Goal: Find specific page/section: Find specific page/section

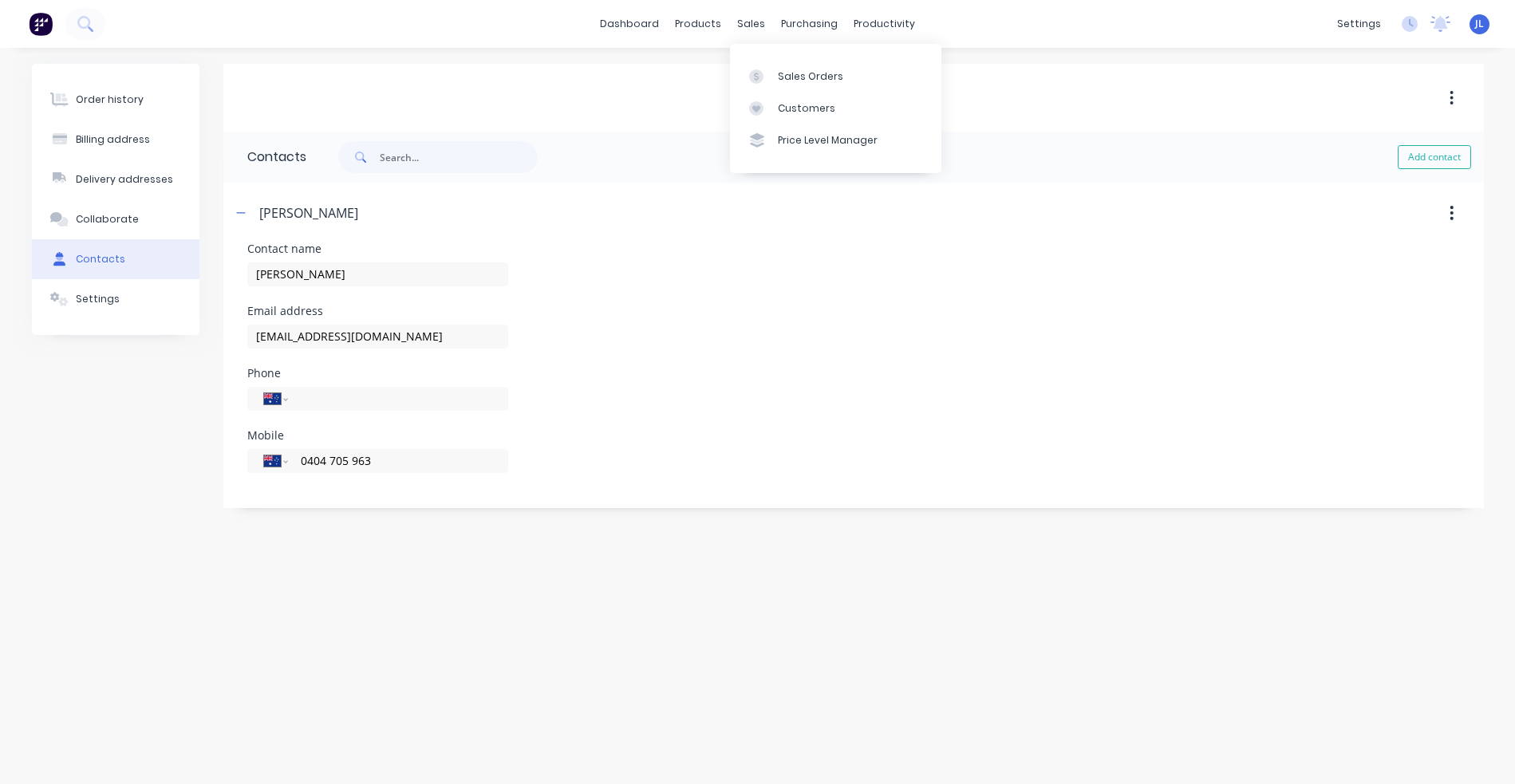
select select "AU"
click at [802, 109] on div "Customers" at bounding box center [806, 108] width 58 height 15
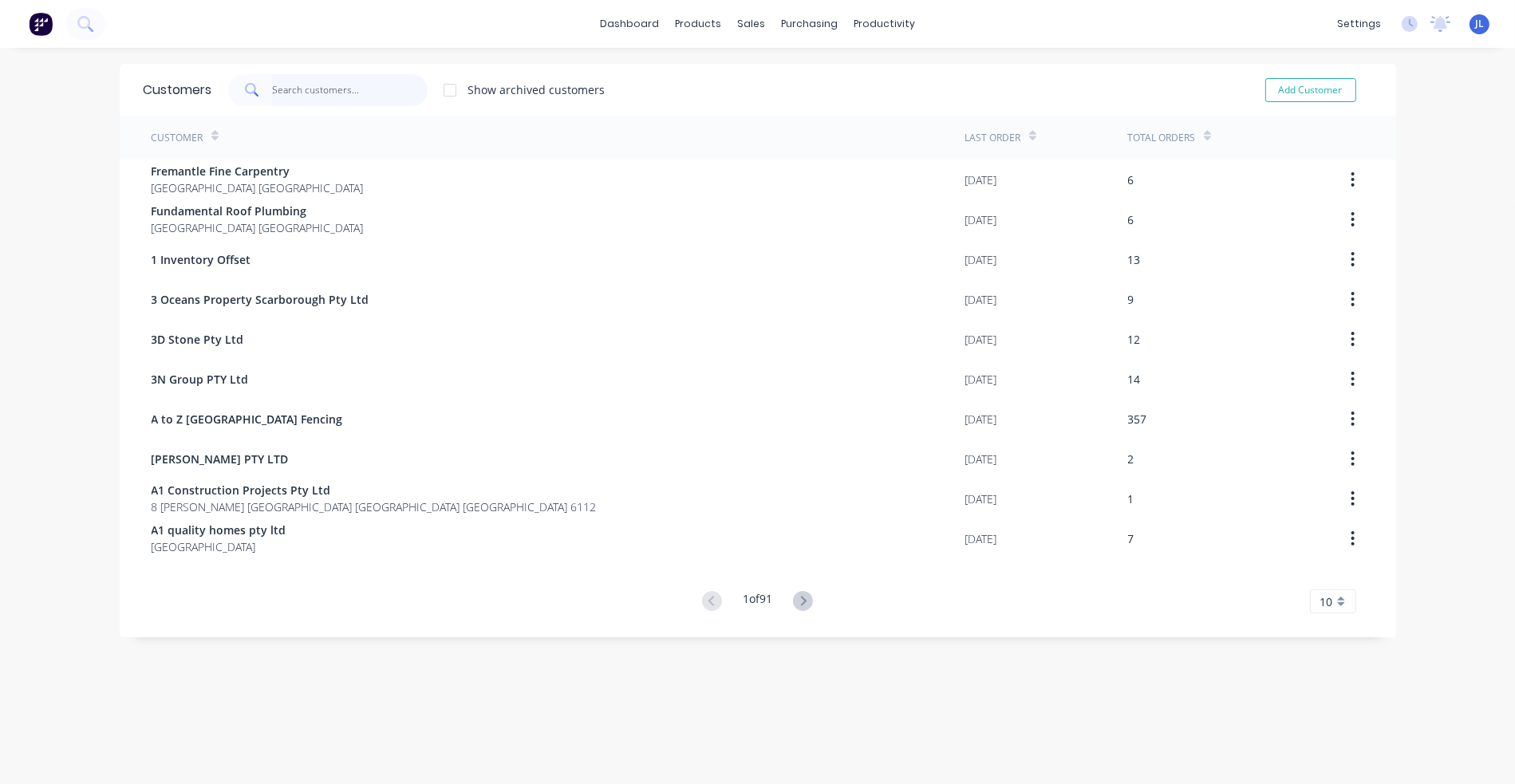
click at [325, 80] on input "text" at bounding box center [350, 89] width 155 height 32
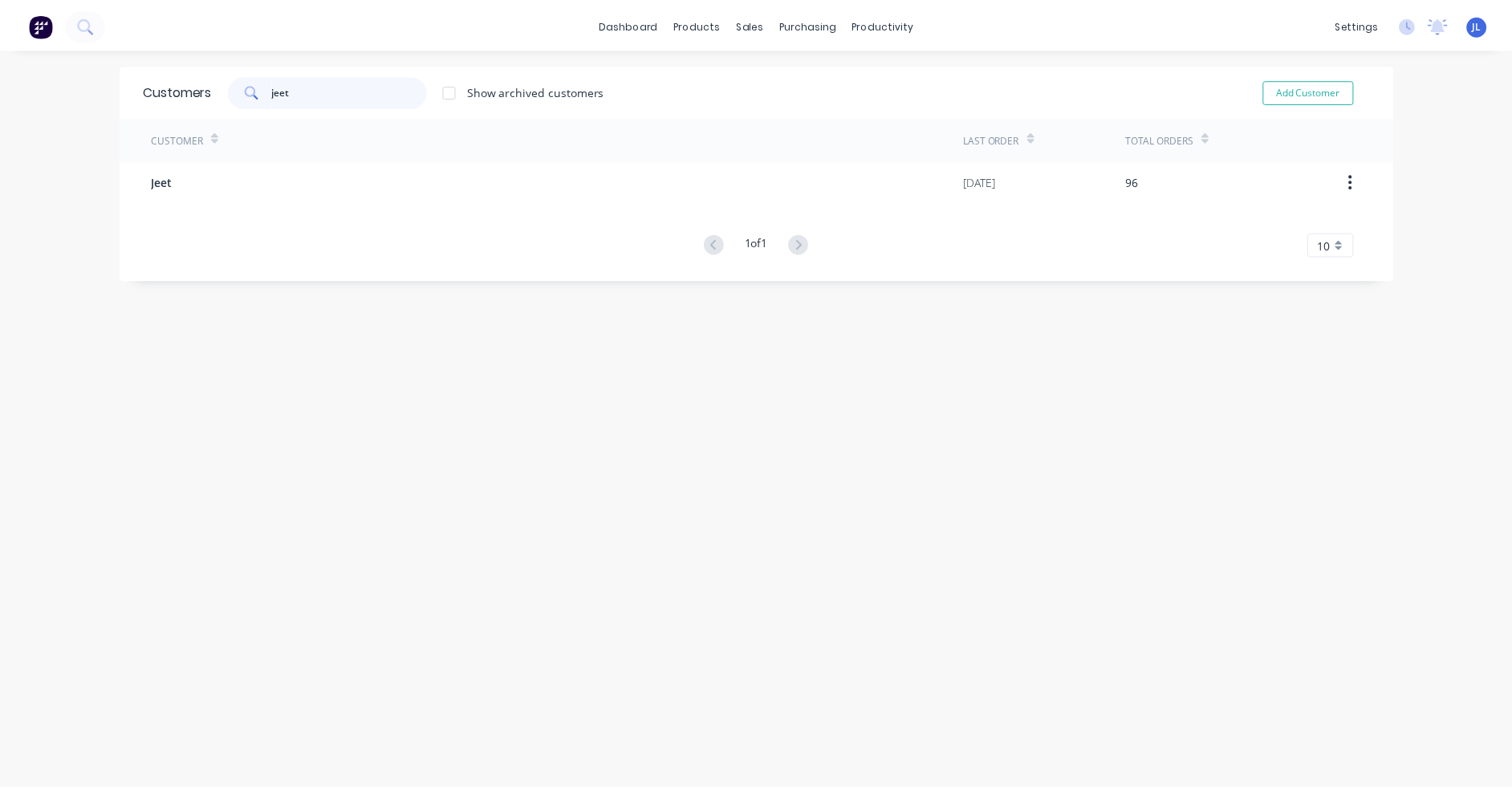
scroll to position [32, 0]
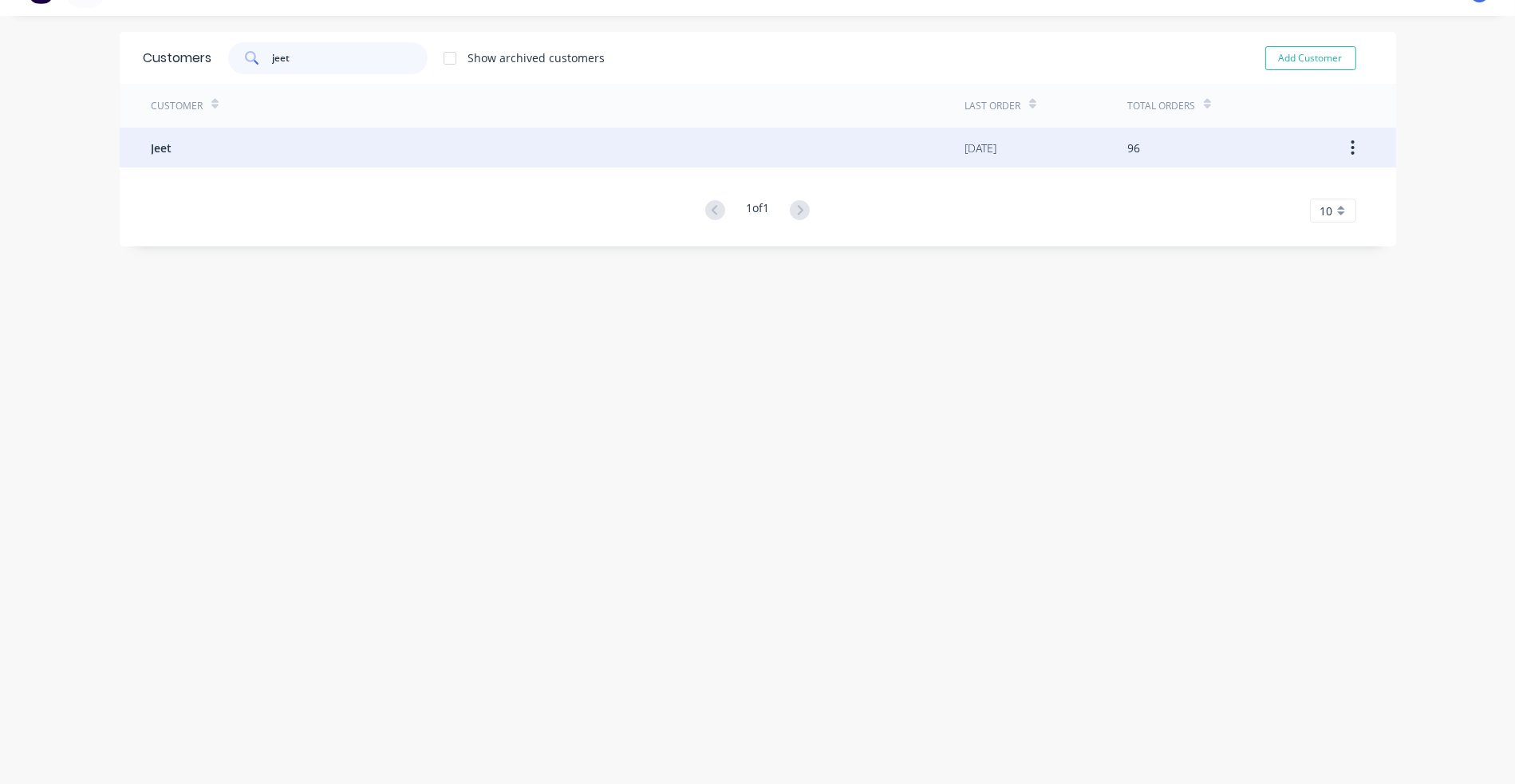
type input "jeet"
click at [310, 145] on div "Jeet" at bounding box center [557, 148] width 813 height 40
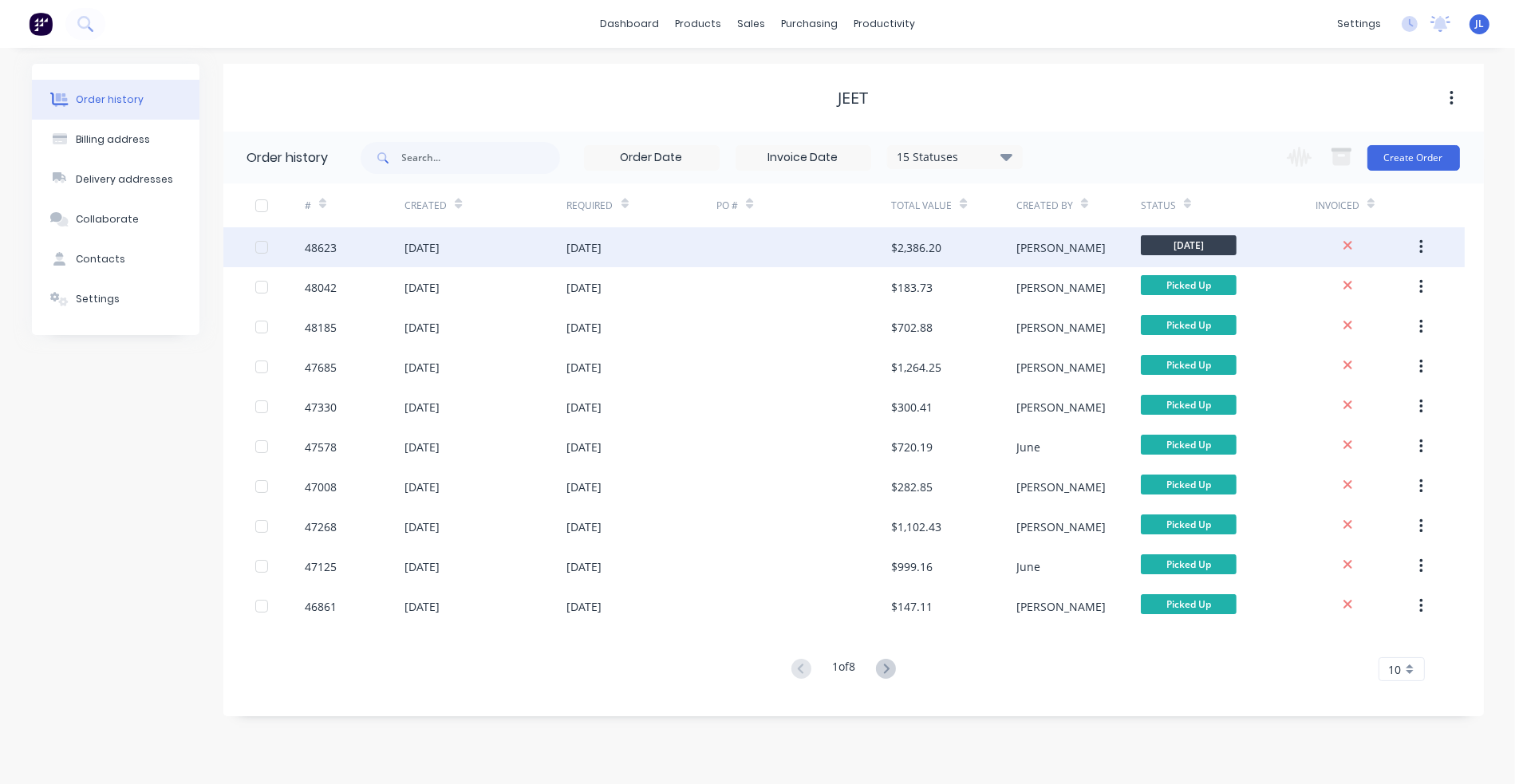
click at [818, 236] on div at bounding box center [803, 247] width 174 height 40
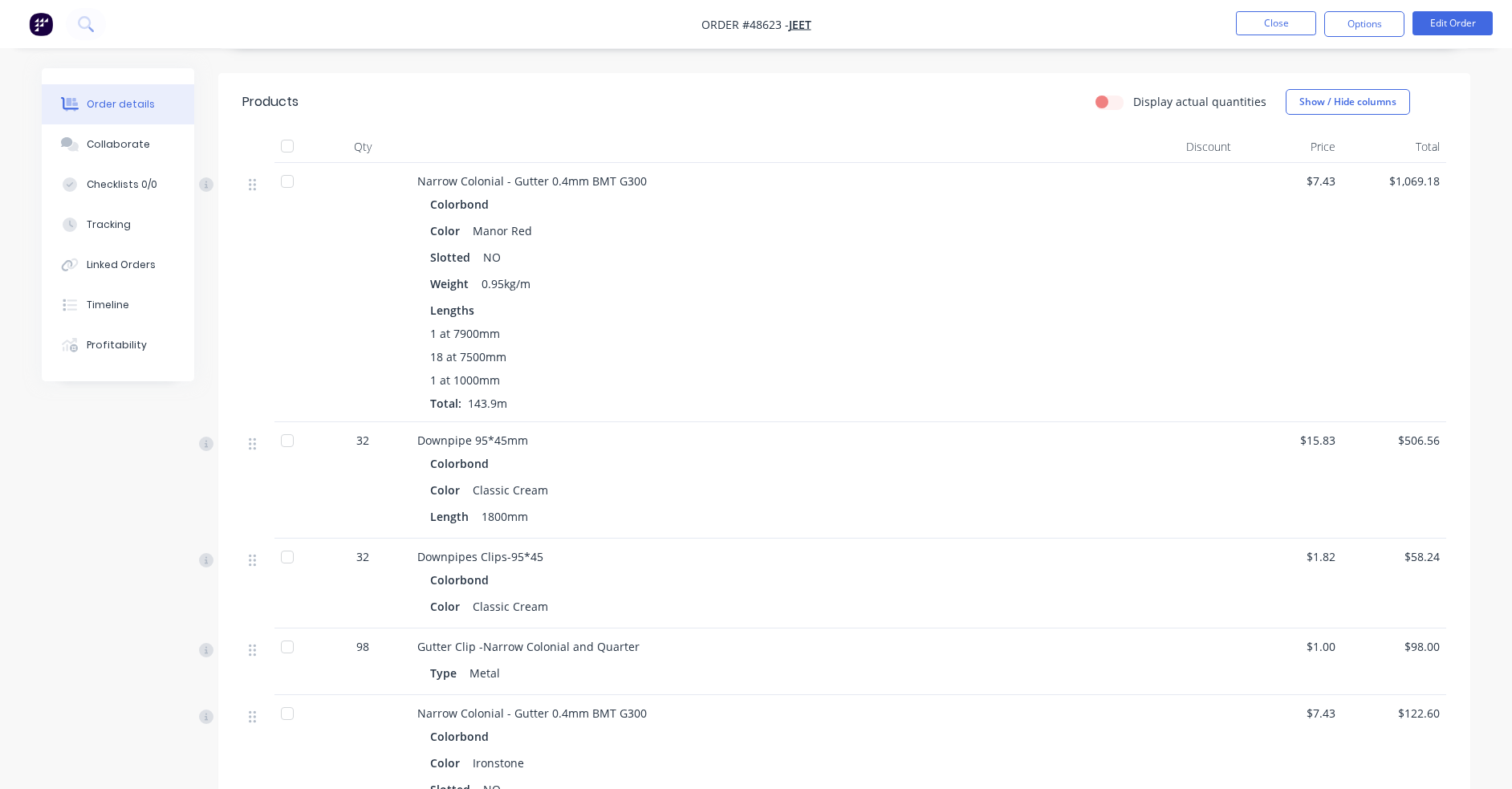
scroll to position [226, 0]
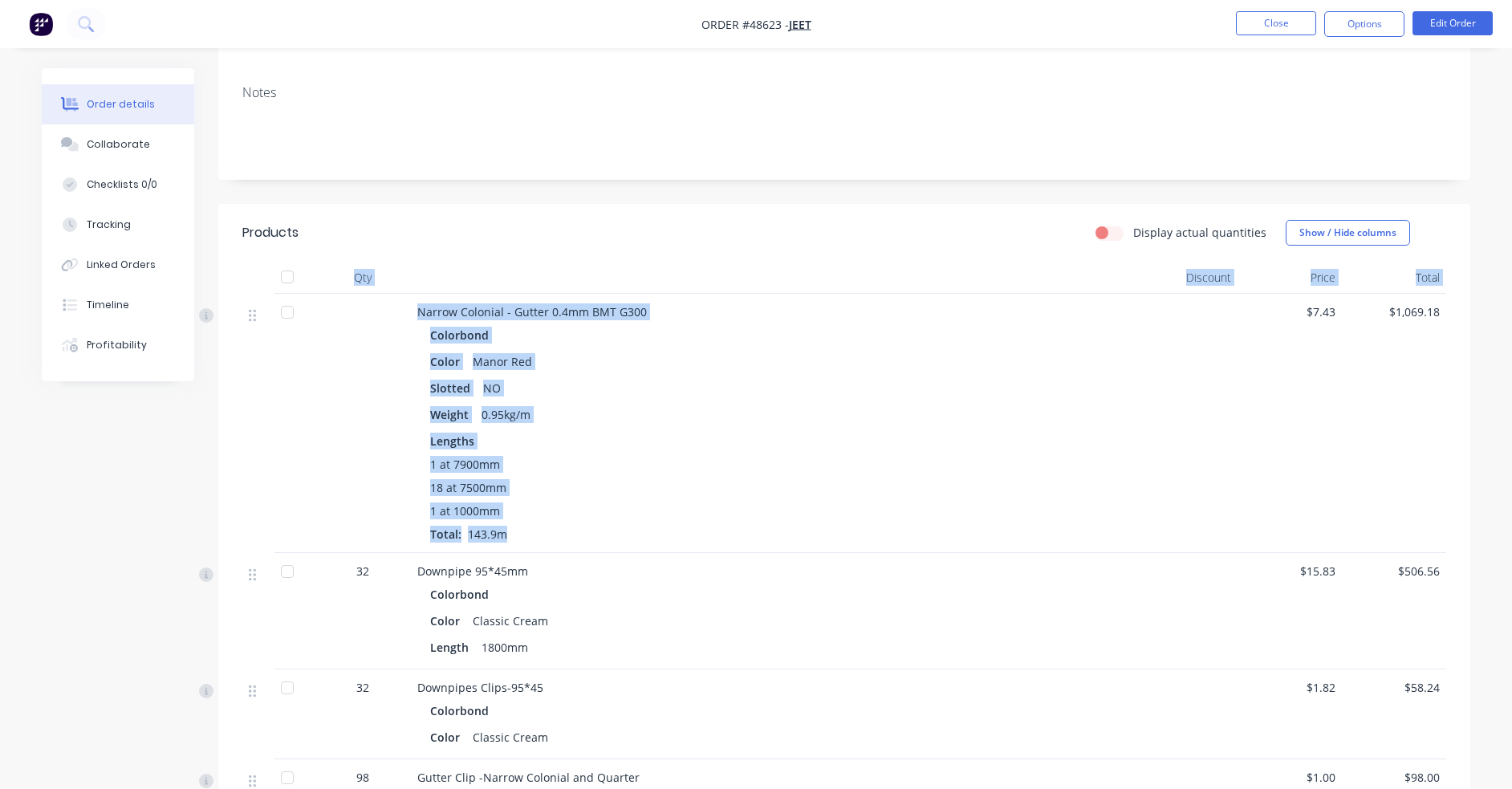
drag, startPoint x: 357, startPoint y: 276, endPoint x: 552, endPoint y: 526, distance: 317.1
click at [629, 498] on div "1 at 7900mm 18 at 7500mm 1 at 1000mm Total: 143.9m" at bounding box center [772, 499] width 683 height 86
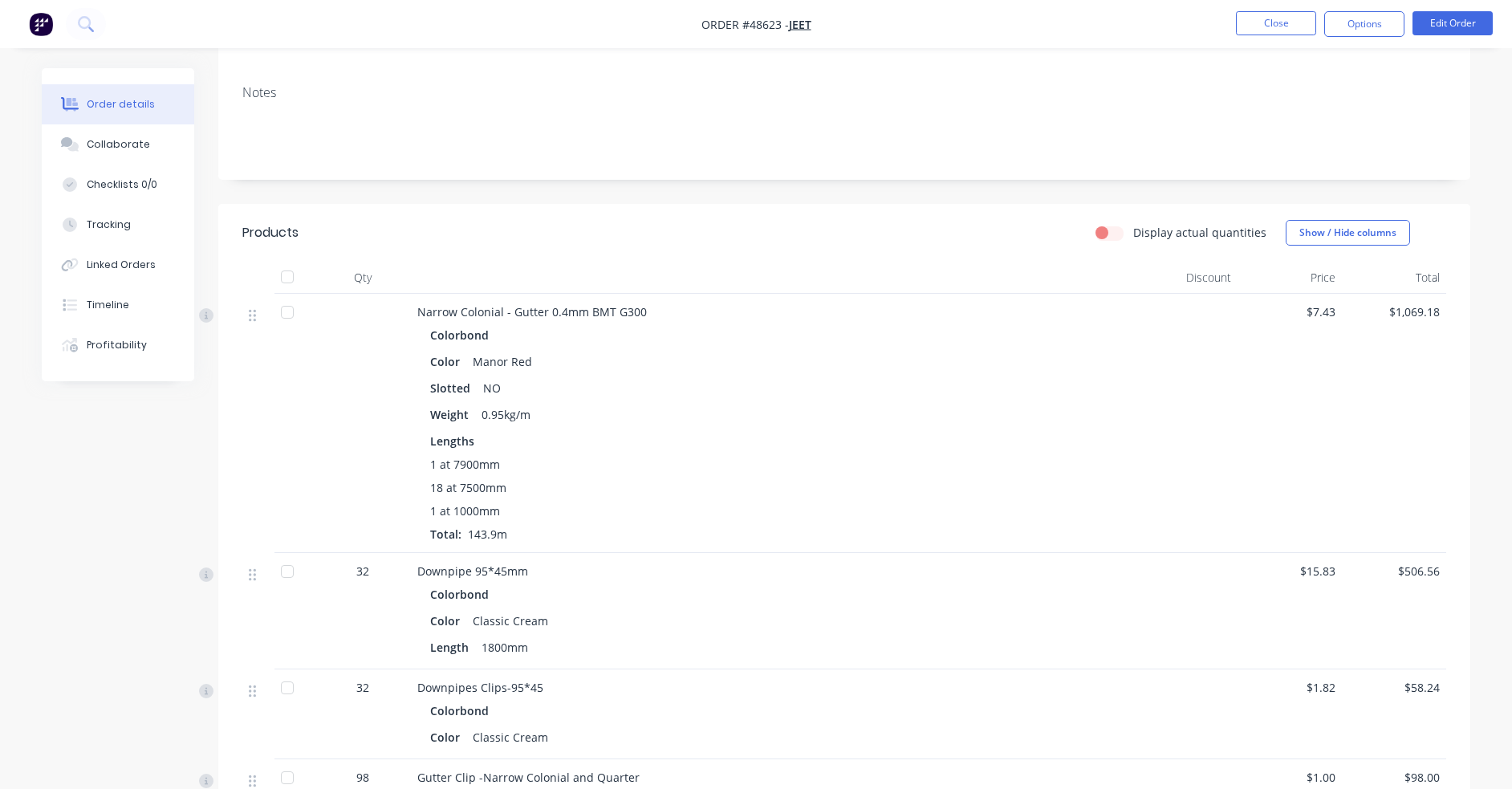
click at [694, 455] on div "Lengths 1 at 7900mm 18 at 7500mm 1 at 1000mm Total: 143.9m" at bounding box center [772, 487] width 683 height 110
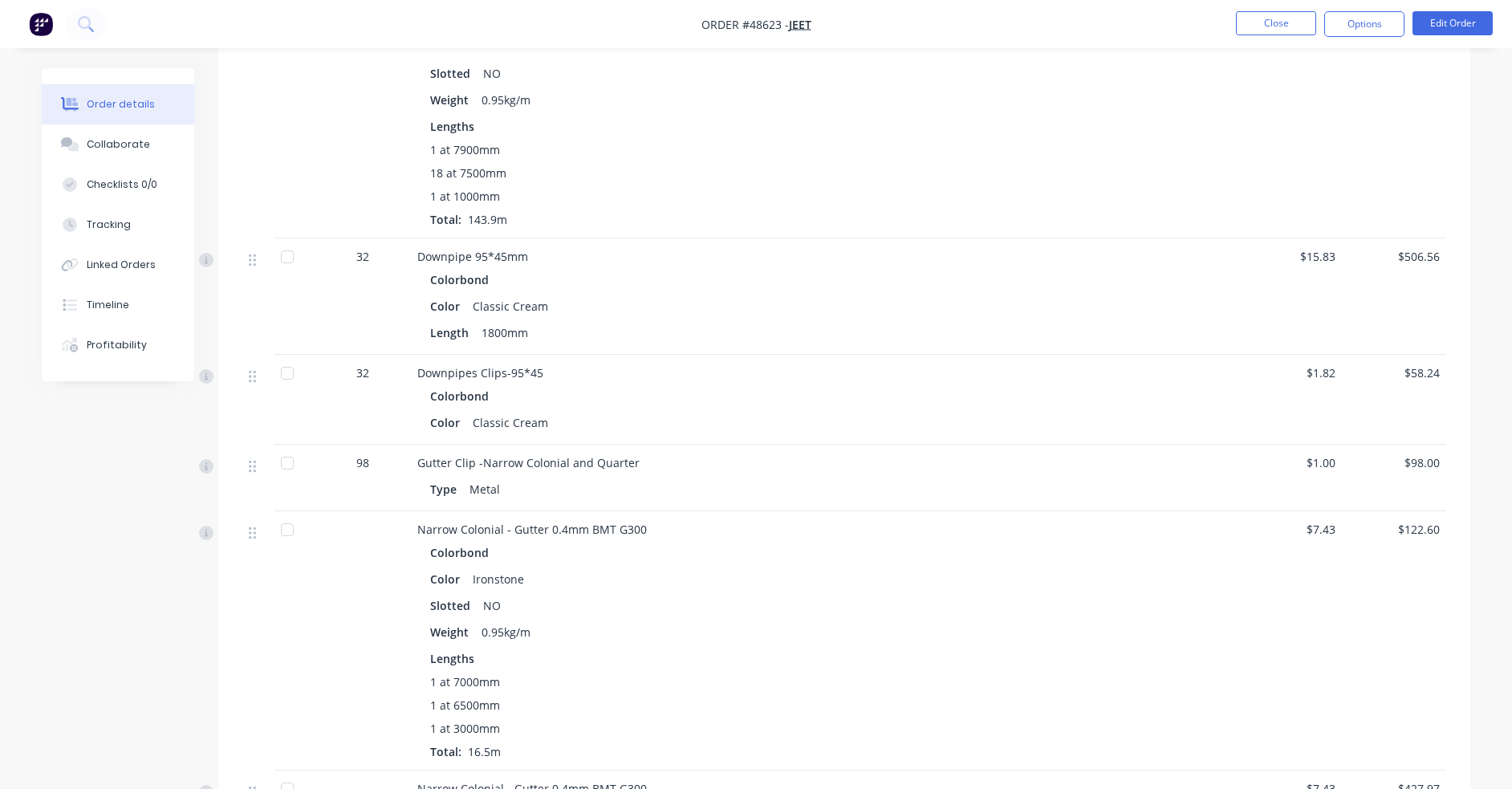
scroll to position [708, 0]
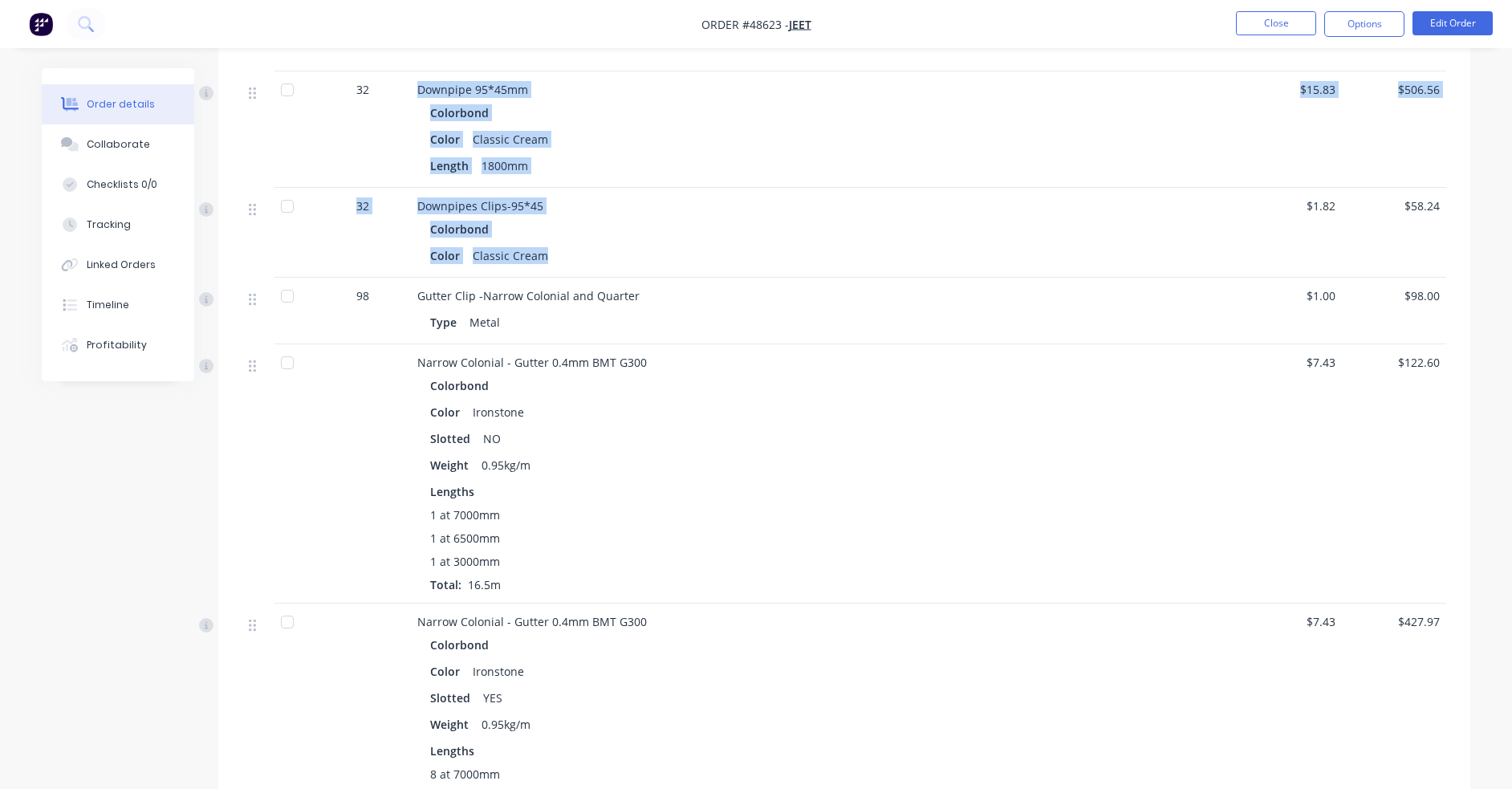
drag, startPoint x: 546, startPoint y: 253, endPoint x: 407, endPoint y: 93, distance: 211.9
click at [407, 93] on div "Narrow Colonial - Gutter 0.4mm BMT G300 Colorbond Color Manor Red Slotted NO We…" at bounding box center [844, 360] width 1204 height 1094
click at [580, 143] on div "Color Classic Cream" at bounding box center [772, 139] width 683 height 23
drag, startPoint x: 419, startPoint y: 88, endPoint x: 578, endPoint y: 252, distance: 228.4
click at [578, 252] on div "Narrow Colonial - Gutter 0.4mm BMT G300 Colorbond Color Manor Red Slotted NO We…" at bounding box center [844, 360] width 1204 height 1094
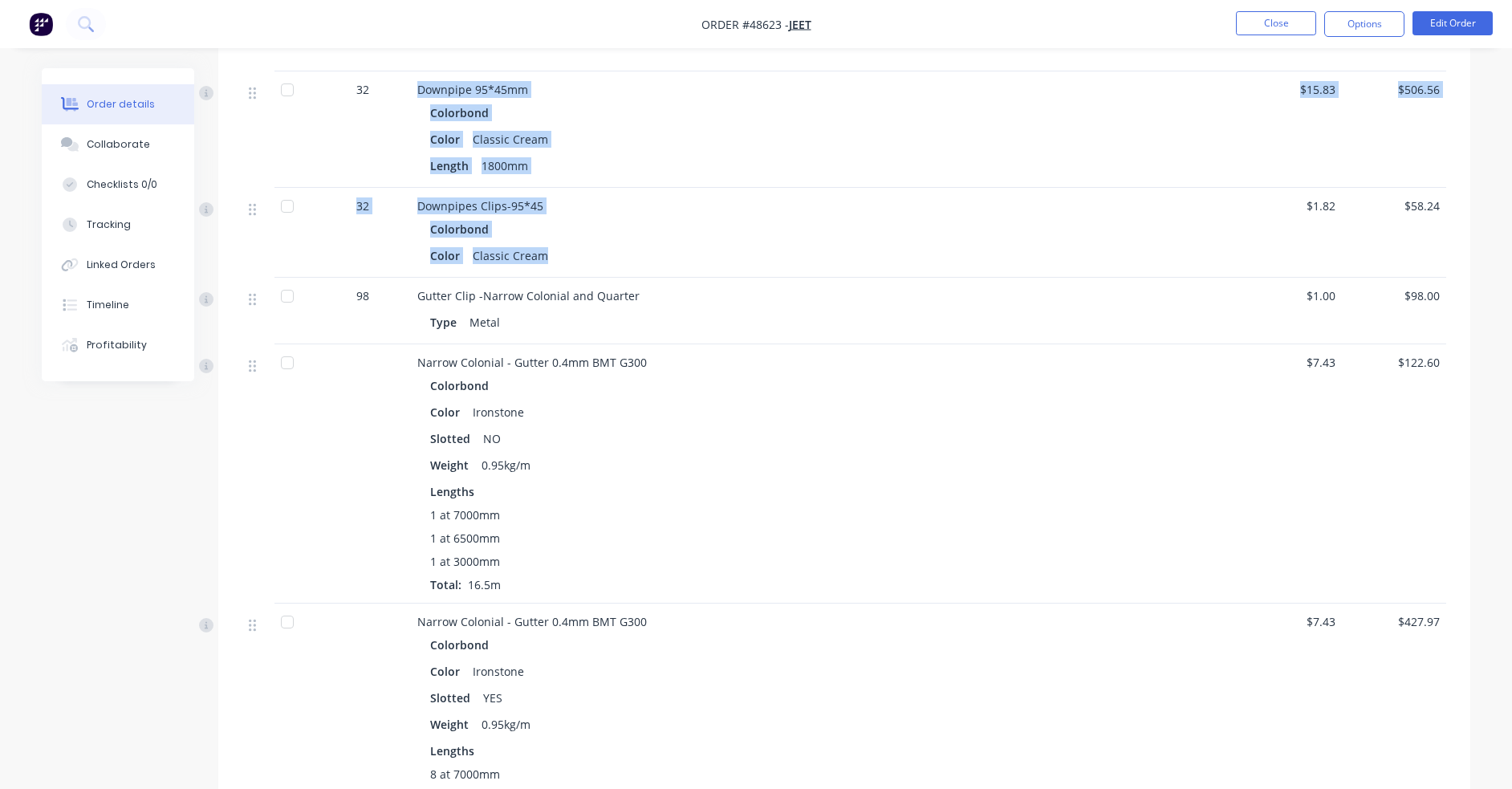
click at [579, 250] on div "Color Classic Cream" at bounding box center [772, 255] width 683 height 23
drag, startPoint x: 547, startPoint y: 254, endPoint x: 416, endPoint y: 89, distance: 210.7
click at [416, 89] on div "Narrow Colonial - Gutter 0.4mm BMT G300 Colorbond Color Manor Red Slotted NO We…" at bounding box center [844, 360] width 1204 height 1094
click at [607, 191] on div "Downpipes Clips-95*45 Colorbond Color Classic Cream" at bounding box center [772, 232] width 722 height 90
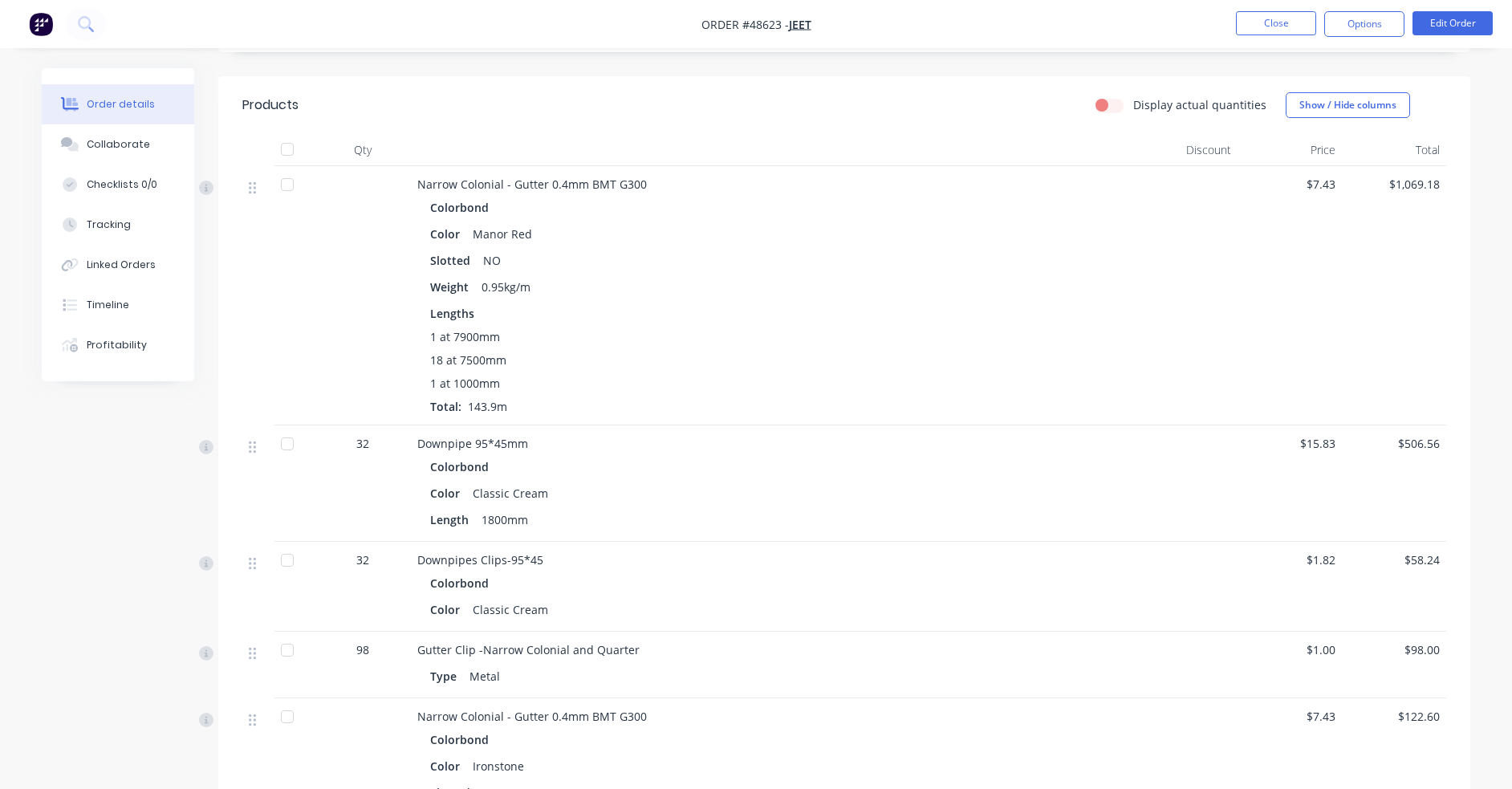
scroll to position [307, 0]
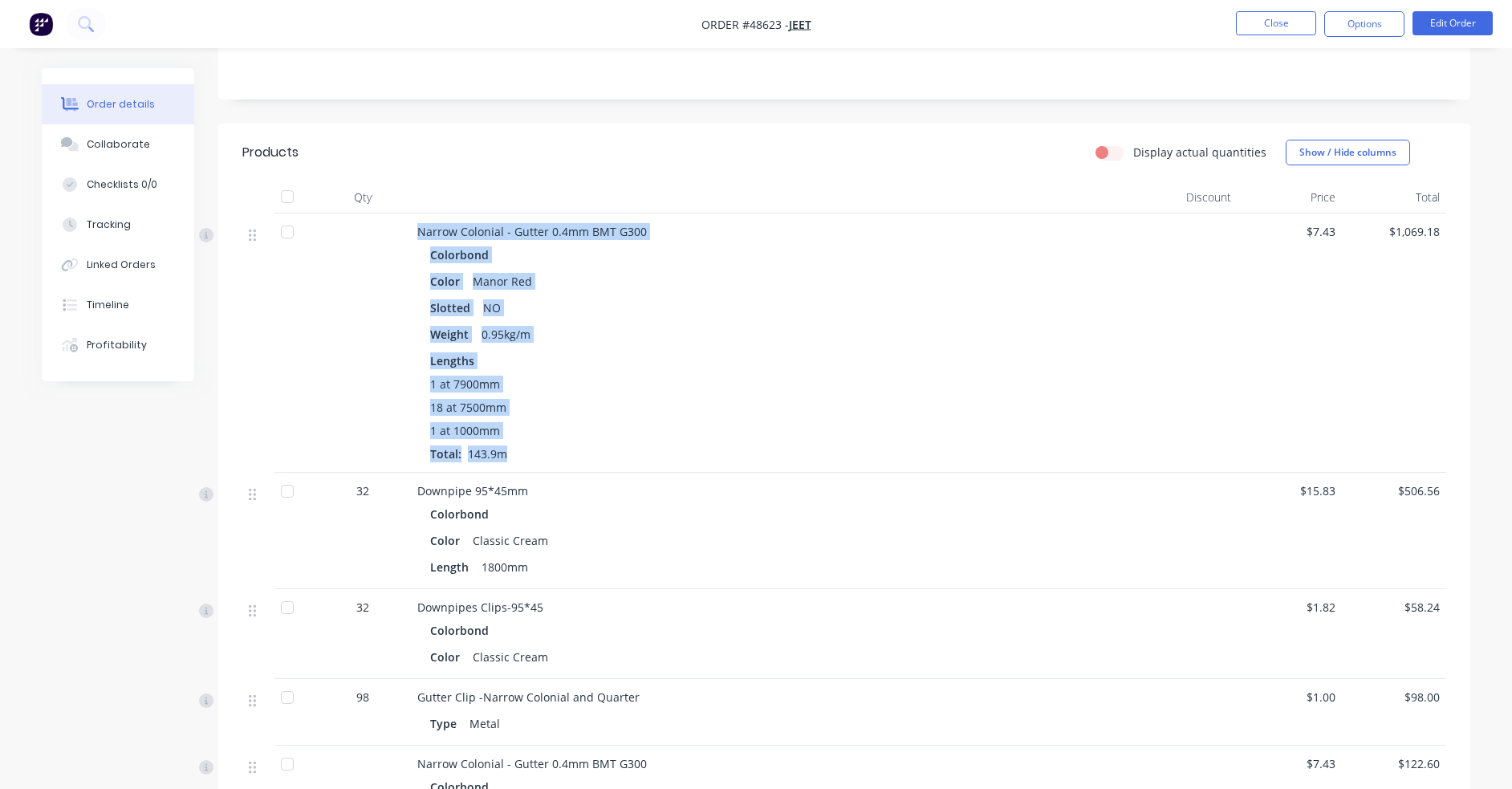
drag, startPoint x: 418, startPoint y: 228, endPoint x: 540, endPoint y: 449, distance: 252.4
click at [540, 449] on div "Narrow Colonial - Gutter 0.4mm BMT G300 Colorbond Color Manor Red Slotted NO We…" at bounding box center [772, 343] width 722 height 259
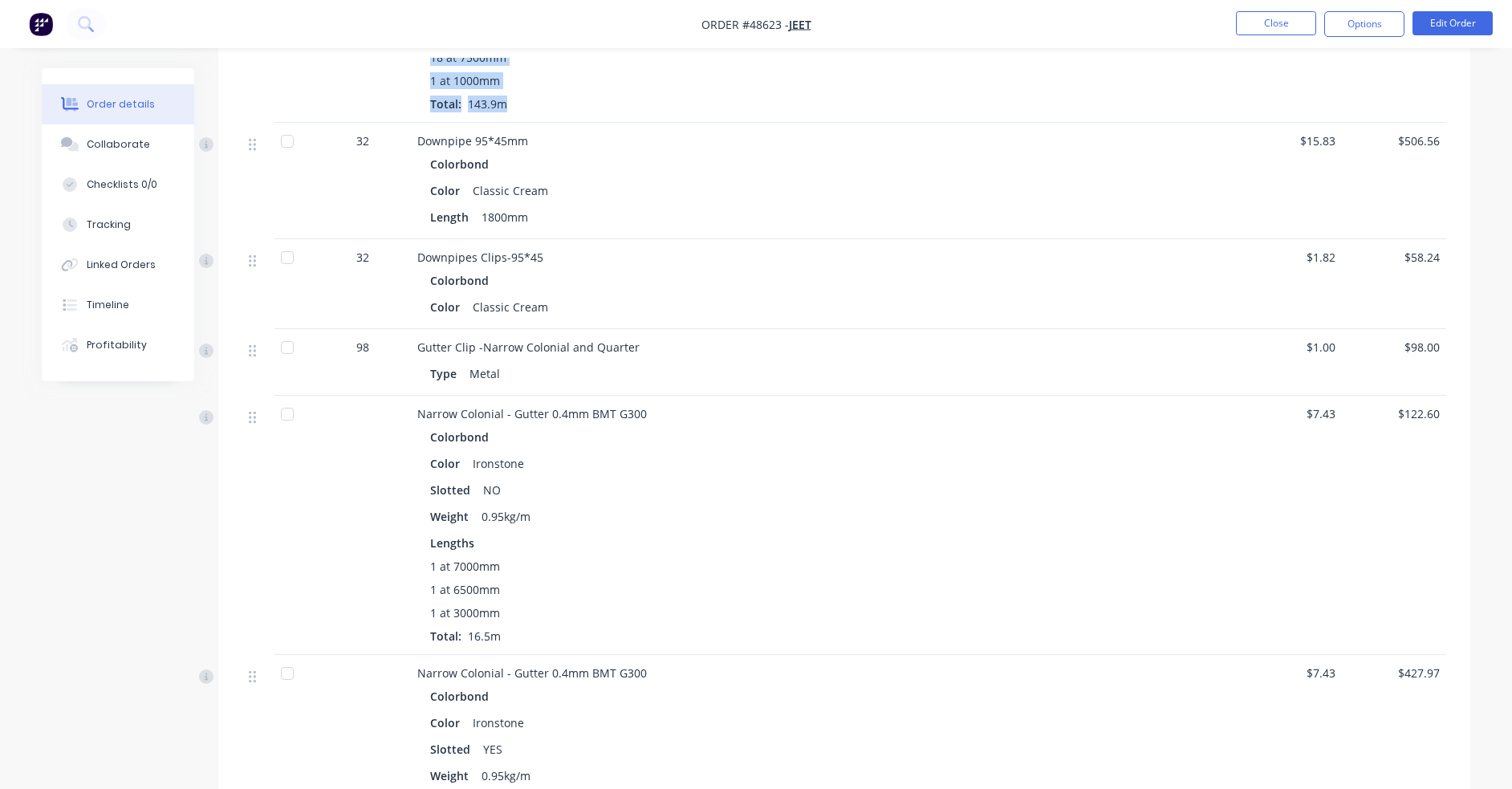
scroll to position [627, 0]
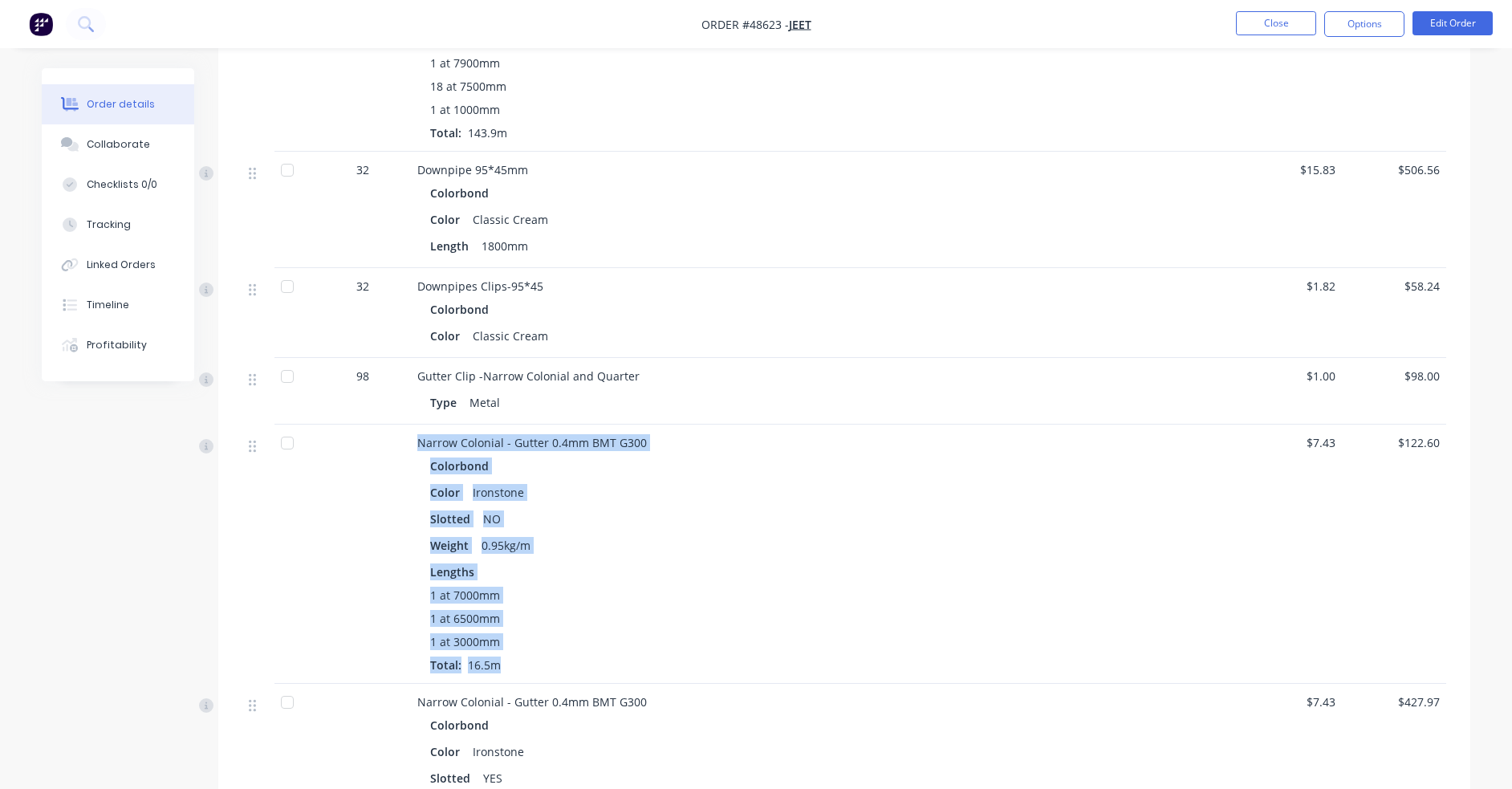
drag, startPoint x: 415, startPoint y: 441, endPoint x: 499, endPoint y: 664, distance: 238.3
click at [499, 664] on div "Narrow Colonial - Gutter 0.4mm BMT G300 Colorbond Color Ironstone Slotted NO We…" at bounding box center [772, 554] width 722 height 259
click at [514, 659] on div "1 at 7000mm 1 at 6500mm 1 at 3000mm Total: 16.5m" at bounding box center [772, 630] width 683 height 86
click at [501, 665] on span "16.5m" at bounding box center [484, 665] width 46 height 16
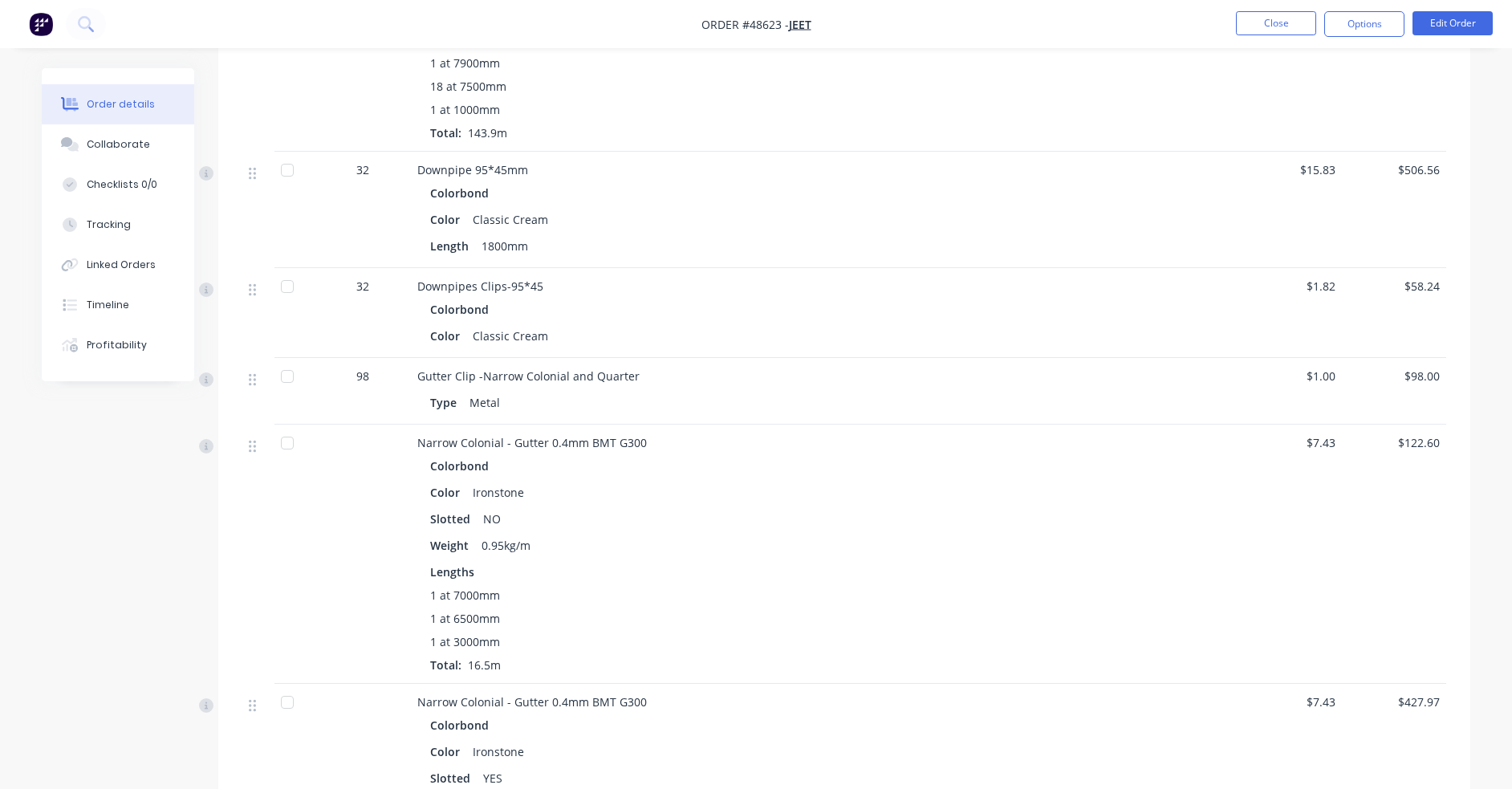
click at [529, 658] on div "1 at 7000mm 1 at 6500mm 1 at 3000mm Total: 16.5m" at bounding box center [772, 630] width 683 height 86
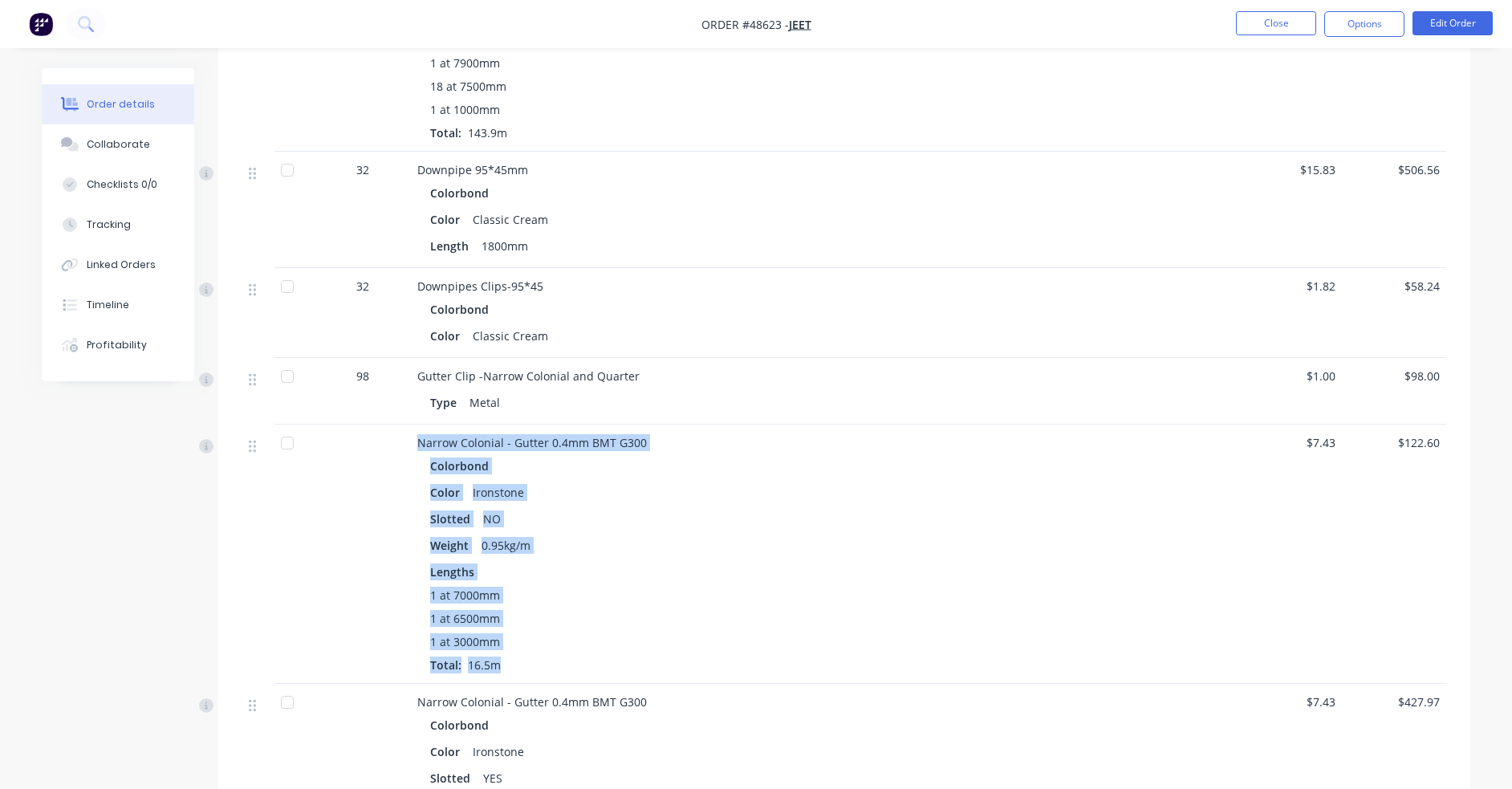
drag, startPoint x: 507, startPoint y: 668, endPoint x: 371, endPoint y: 380, distance: 318.5
click at [367, 417] on div "Narrow Colonial - Gutter 0.4mm BMT G300 Colorbond Color Manor Red Slotted NO We…" at bounding box center [844, 440] width 1204 height 1094
click at [841, 404] on div "Type Metal" at bounding box center [772, 402] width 683 height 23
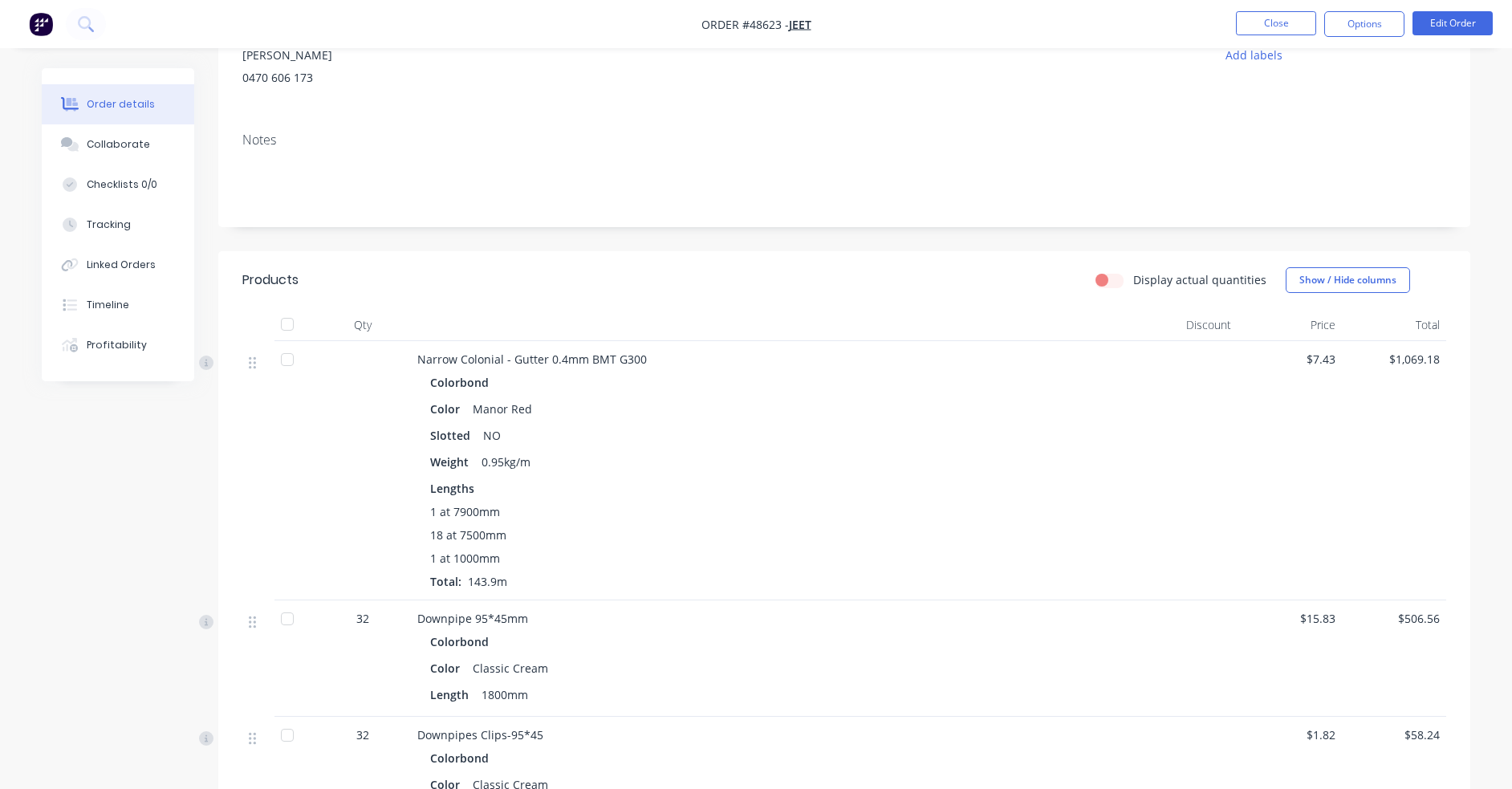
scroll to position [146, 0]
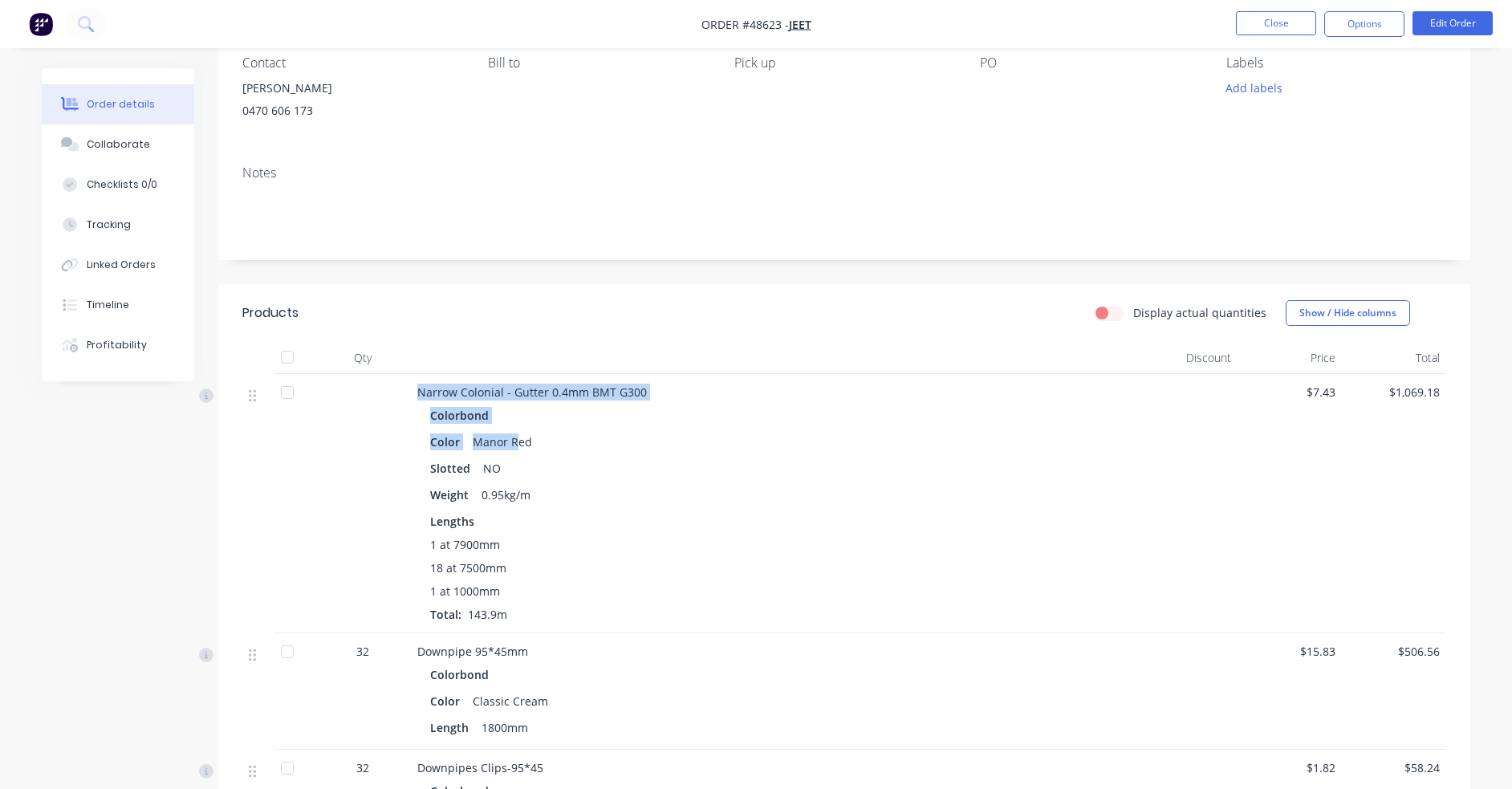
drag, startPoint x: 421, startPoint y: 391, endPoint x: 515, endPoint y: 436, distance: 104.2
click at [515, 436] on div "Narrow Colonial - Gutter 0.4mm BMT G300 Colorbond Color Manor Red Slotted NO We…" at bounding box center [772, 504] width 722 height 259
click at [667, 465] on div "Slotted NO" at bounding box center [772, 468] width 683 height 23
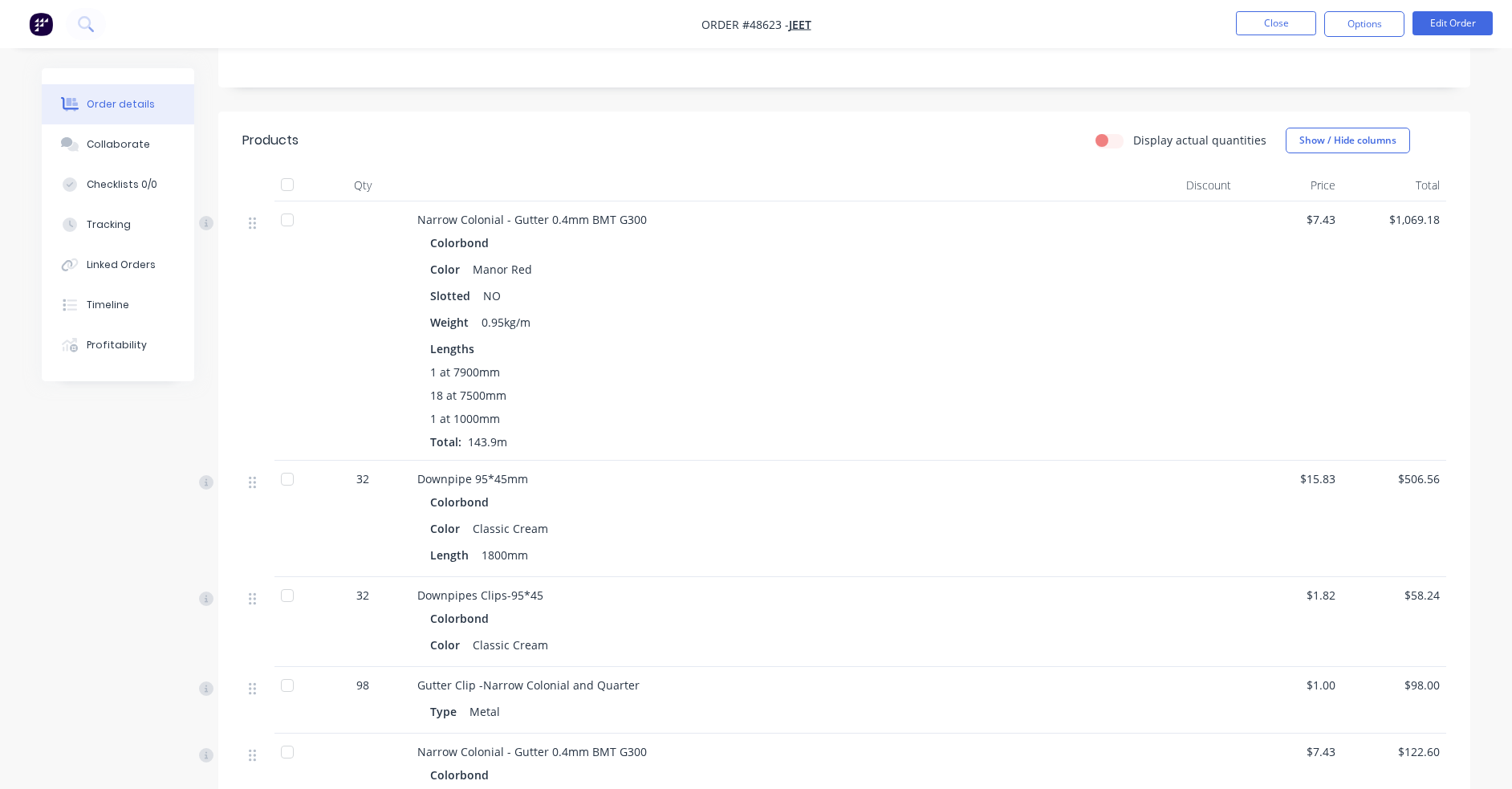
scroll to position [307, 0]
